Goal: Check status: Check status

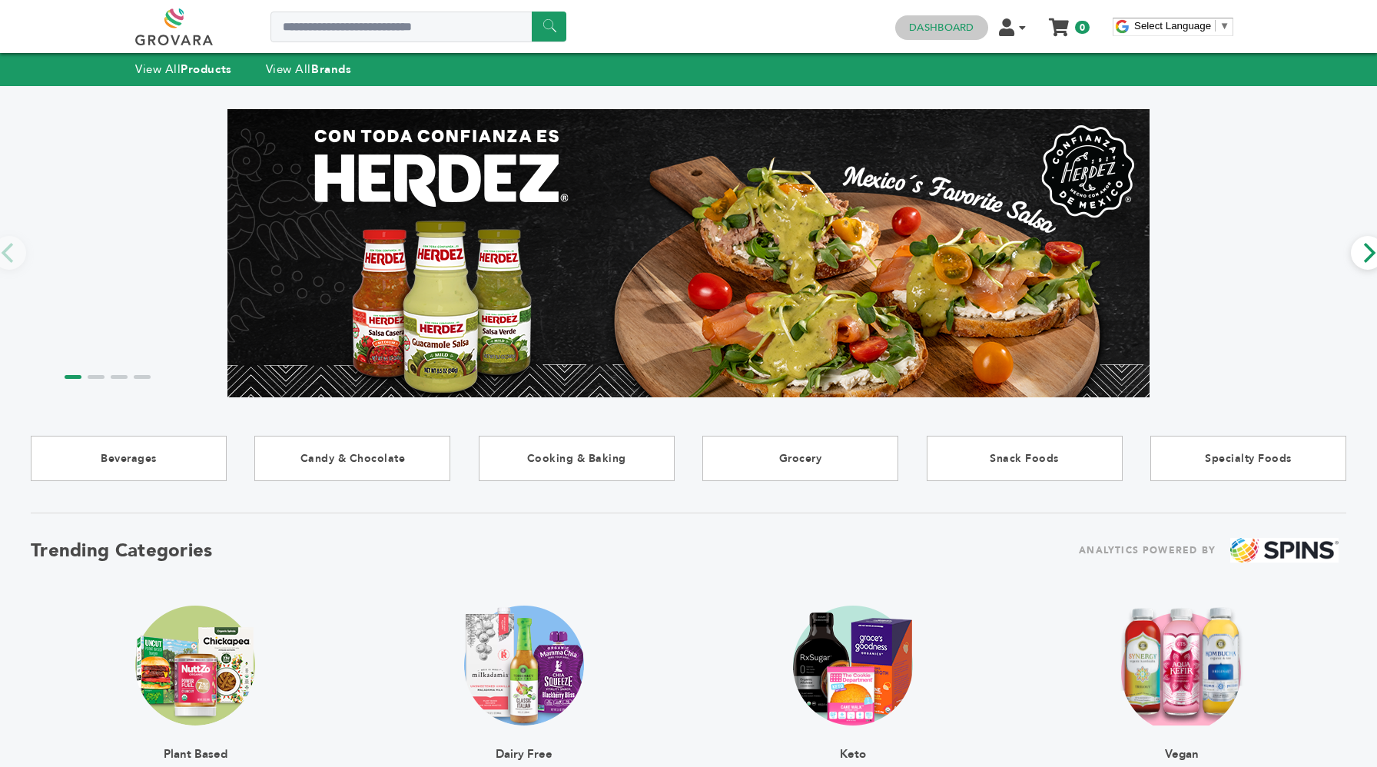
click at [951, 27] on link "Dashboard" at bounding box center [941, 28] width 65 height 14
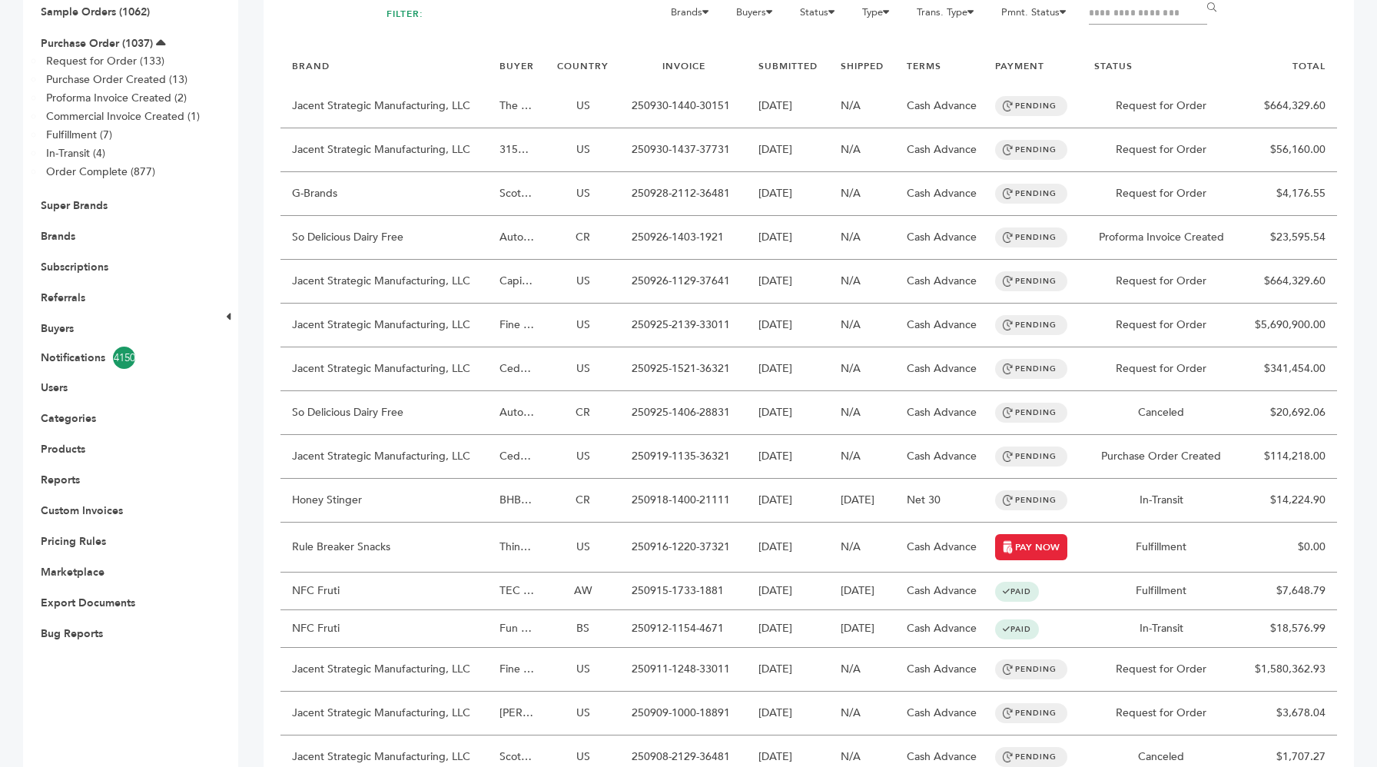
scroll to position [211, 0]
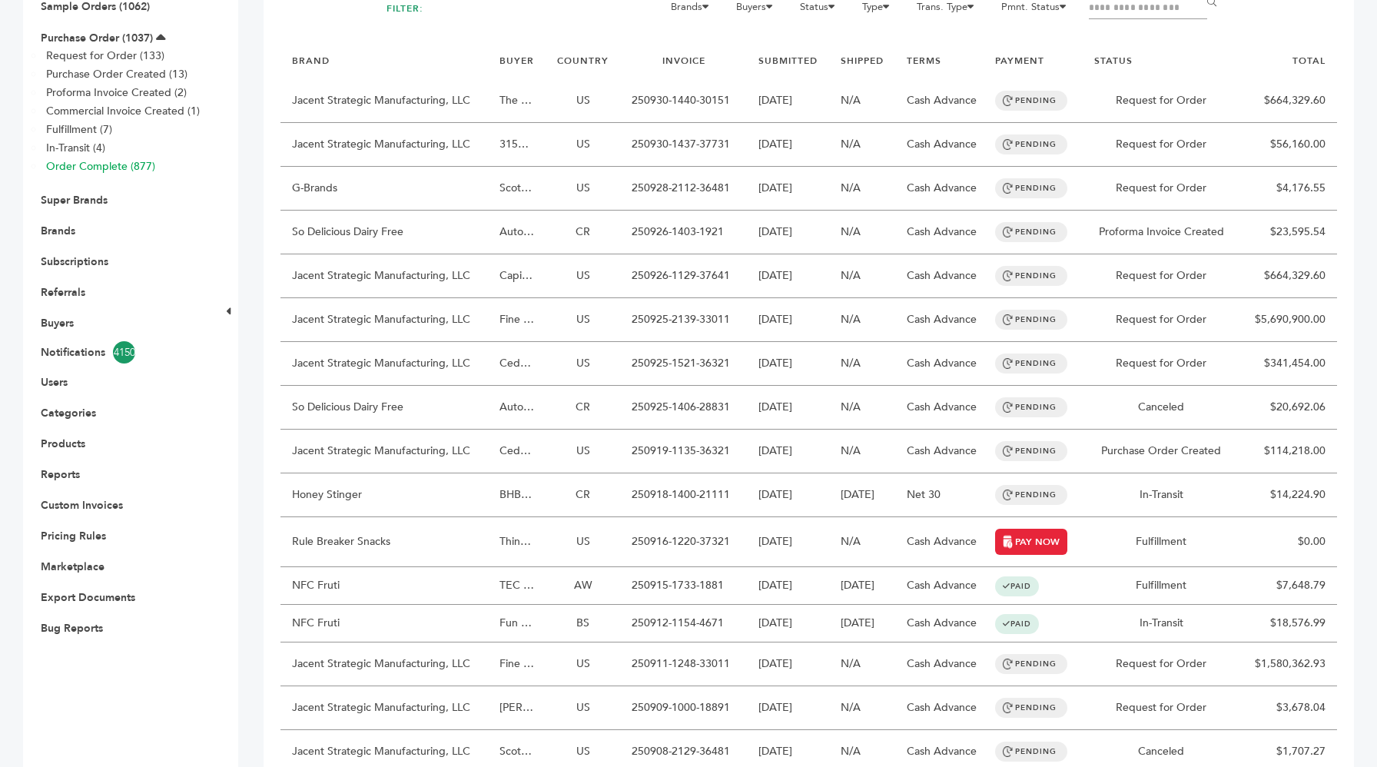
click at [121, 164] on link "Order Complete (877)" at bounding box center [100, 166] width 109 height 15
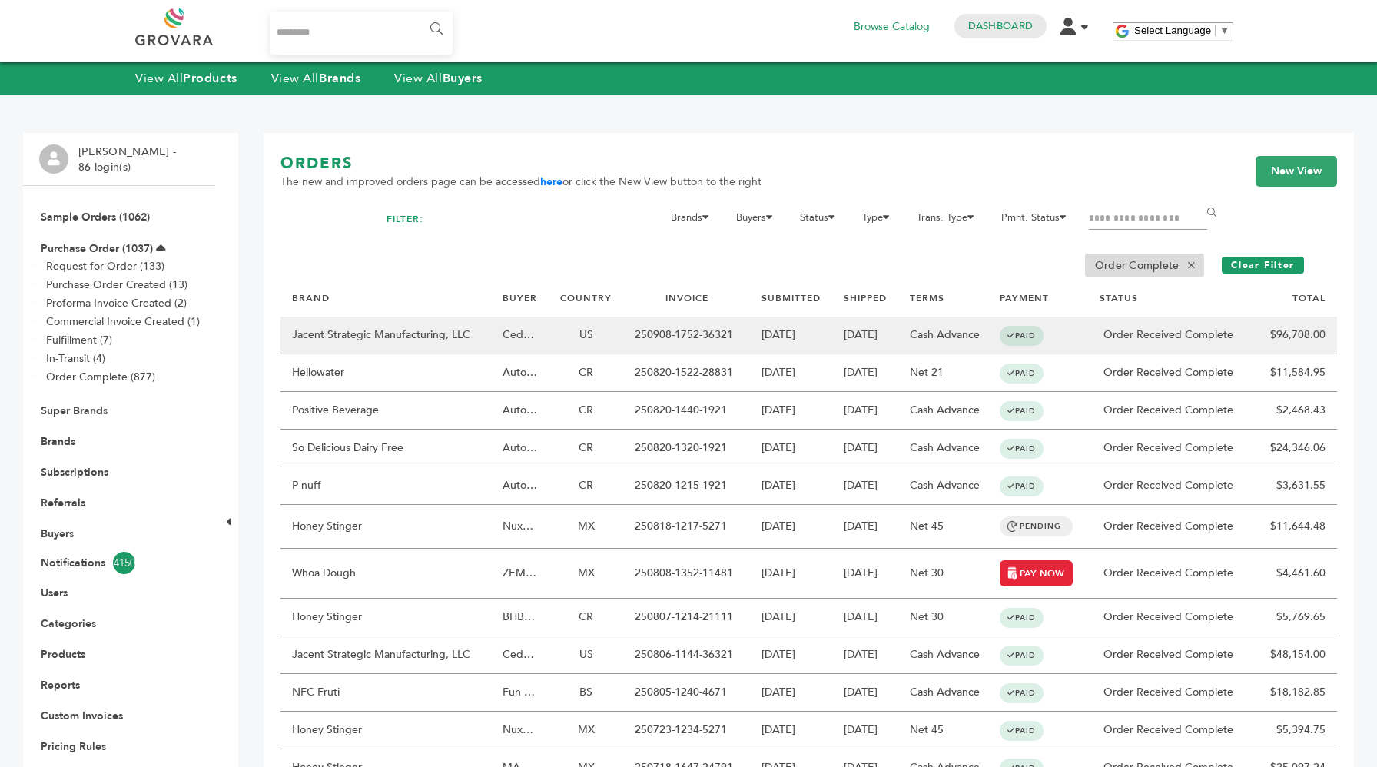
click at [928, 342] on td "Cash Advance" at bounding box center [942, 336] width 89 height 38
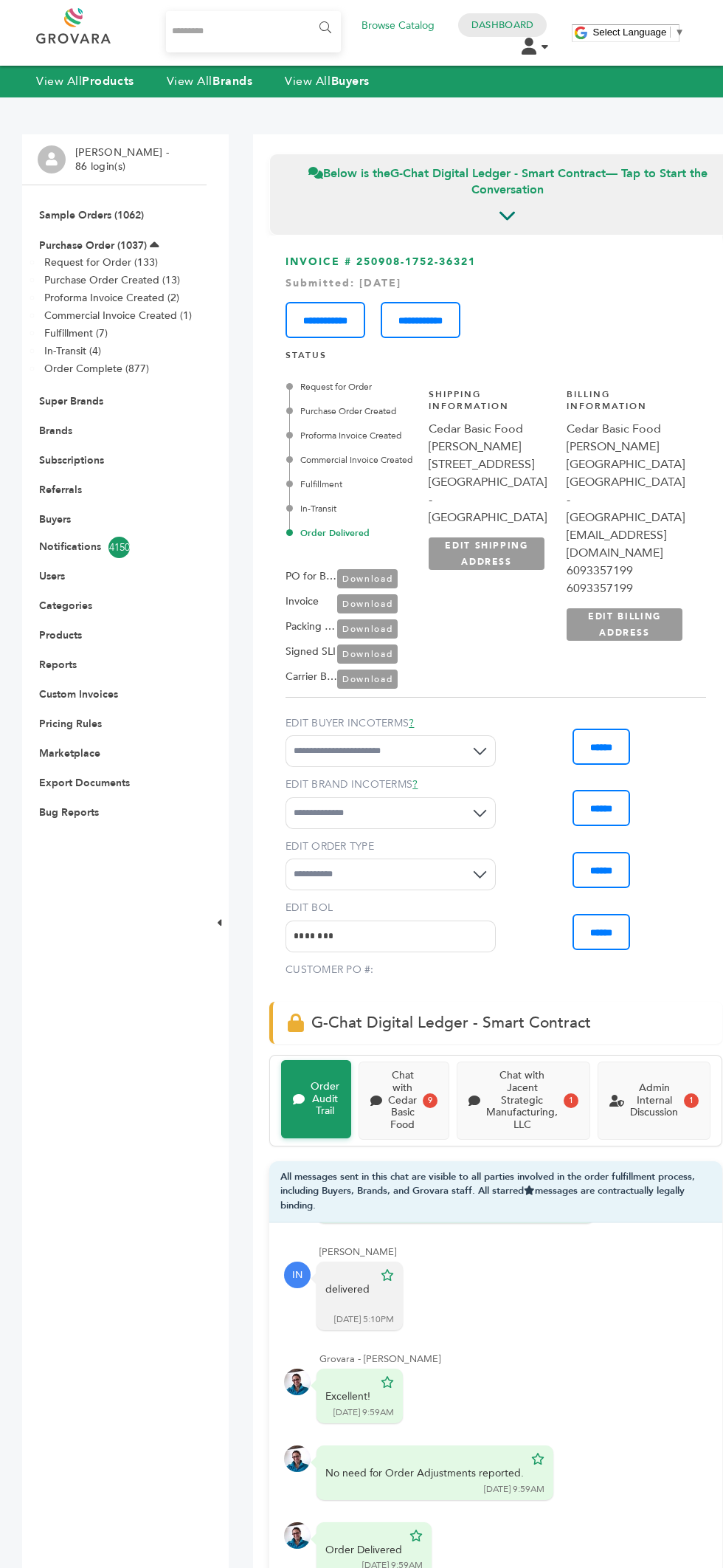
scroll to position [0, 36]
